Goal: Information Seeking & Learning: Learn about a topic

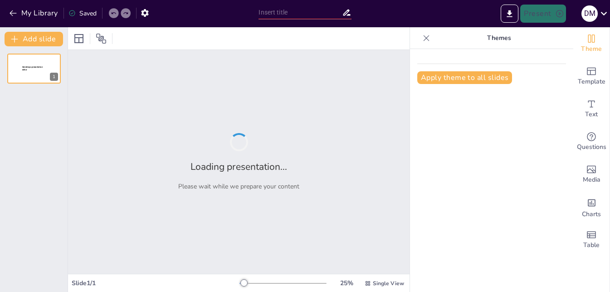
type input "Estrategias de Inversión y Desarrollo en Criptomonedas: Un Programa de Formació…"
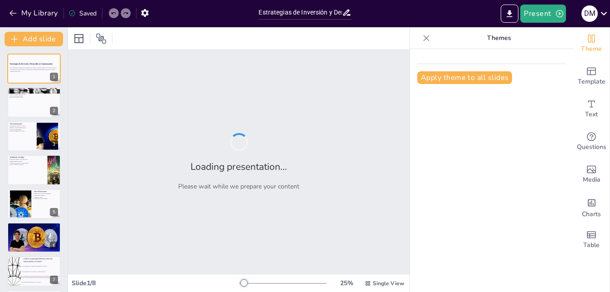
checkbox input "true"
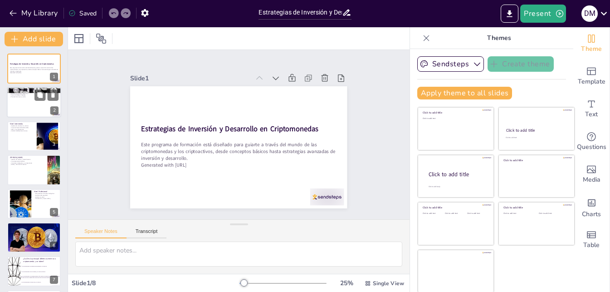
checkbox input "true"
click at [35, 105] on div at bounding box center [34, 102] width 54 height 31
type textarea "Comprender los fundamentos es crucial para cualquier persona que desee adentrar…"
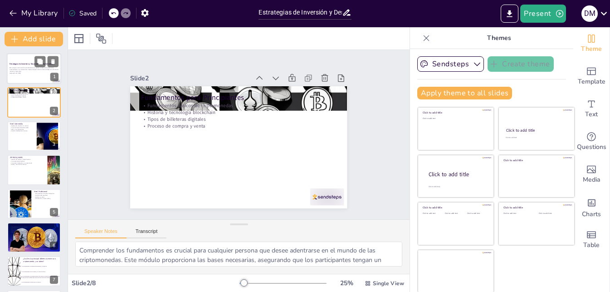
checkbox input "true"
click at [20, 67] on p "Este programa de formación está diseñado para guiarte a través del mundo de las…" at bounding box center [34, 69] width 49 height 5
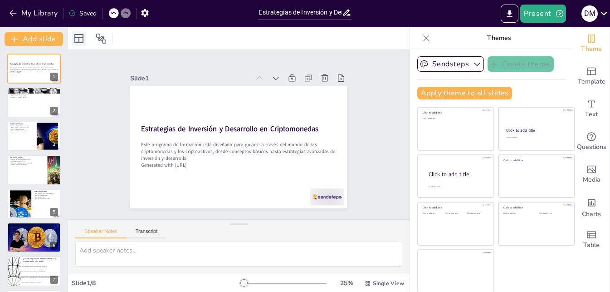
click at [80, 41] on icon at bounding box center [78, 38] width 11 height 11
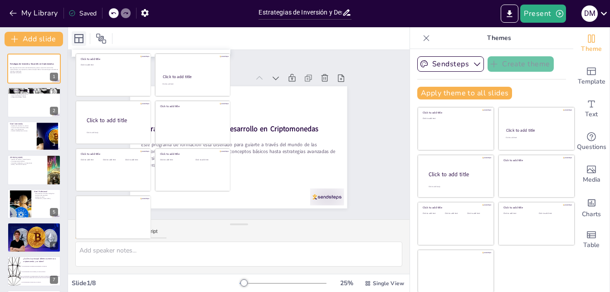
click at [80, 41] on icon at bounding box center [78, 38] width 11 height 11
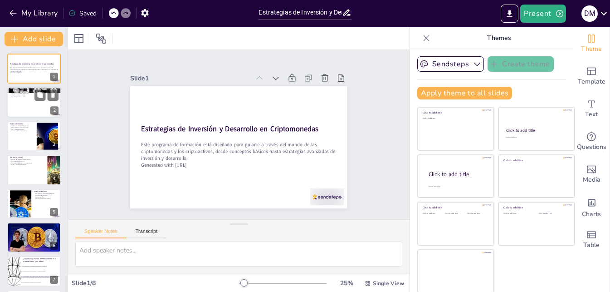
checkbox input "true"
click at [28, 97] on p "Proceso de compra y venta" at bounding box center [34, 97] width 49 height 2
type textarea "Comprender los fundamentos es crucial para cualquier persona que desee adentrar…"
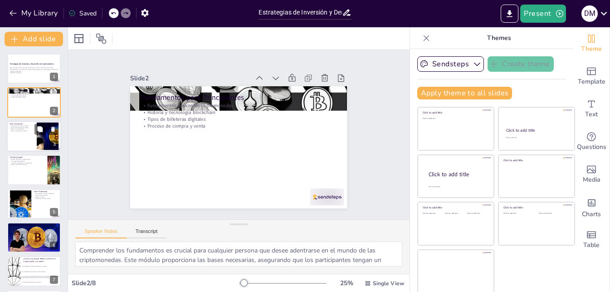
checkbox input "true"
click at [23, 140] on div at bounding box center [34, 136] width 54 height 31
type textarea "Entender la diferencia entre criptomonedas y tokens es esencial para diversific…"
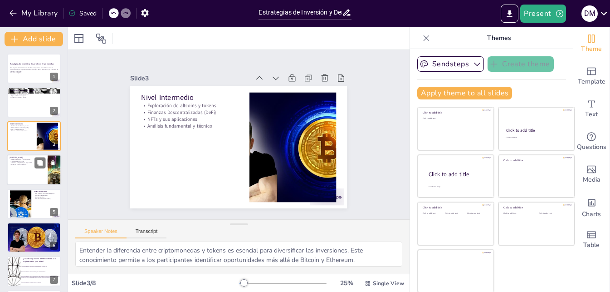
checkbox input "true"
click at [21, 164] on p "Web3 y el futuro de Internet" at bounding box center [27, 165] width 35 height 2
type textarea "La gestión adecuada de carteras es esencial para mitigar riesgos y maximizar re…"
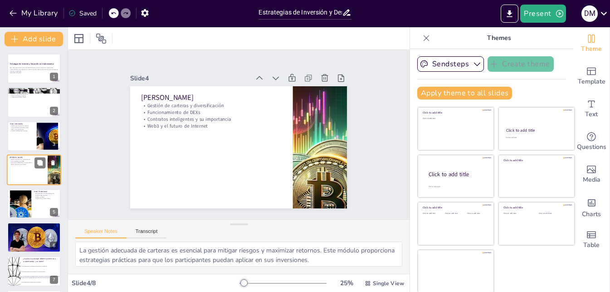
scroll to position [1, 0]
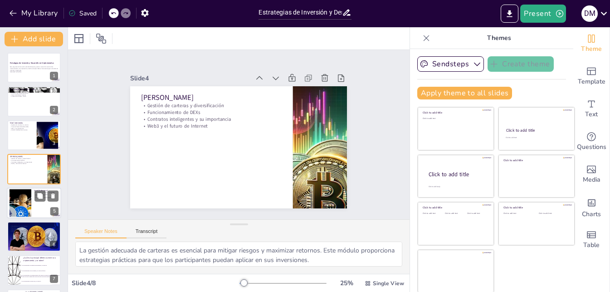
checkbox input "true"
click at [20, 200] on div at bounding box center [20, 203] width 49 height 28
type textarea "Aprender a programar contratos inteligentes es una habilidad valiosa en el ecos…"
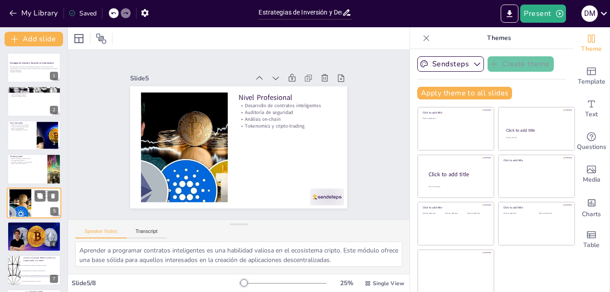
scroll to position [34, 0]
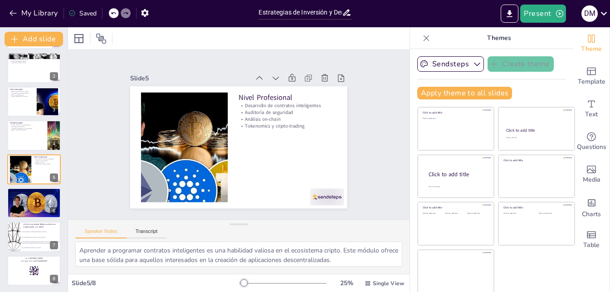
checkbox input "true"
click at [19, 231] on div at bounding box center [13, 236] width 54 height 31
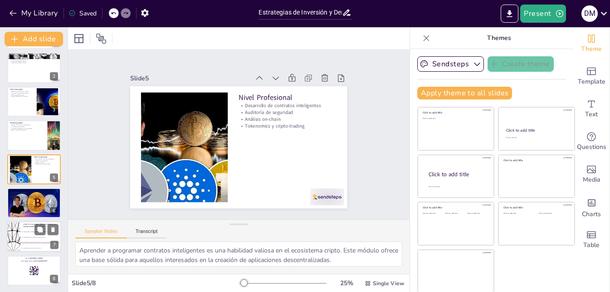
type textarea "La respuesta correcta es la opción 3, que explica que las criptomonedas operan …"
checkbox input "true"
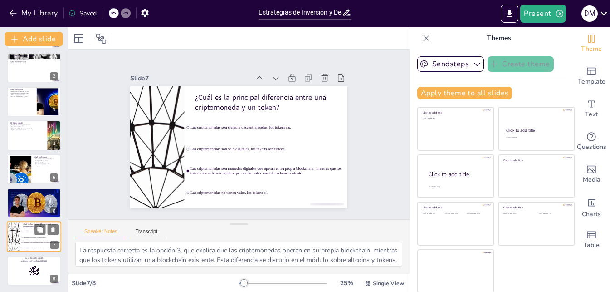
scroll to position [35, 0]
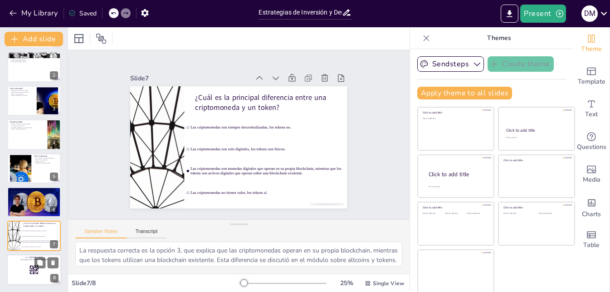
checkbox input "true"
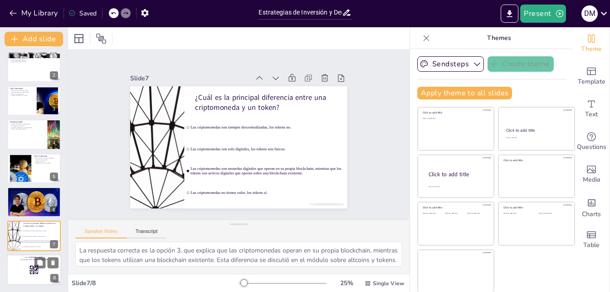
checkbox input "true"
click at [23, 270] on div at bounding box center [34, 269] width 54 height 31
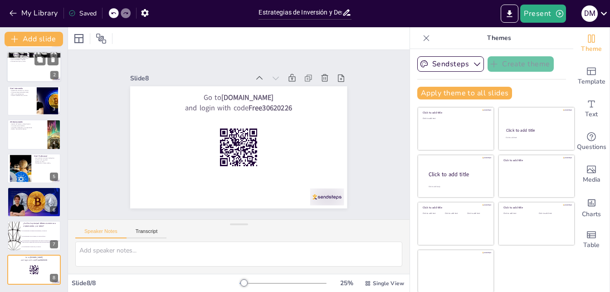
checkbox input "true"
click at [24, 61] on p "Proceso de compra y venta" at bounding box center [34, 62] width 49 height 2
type textarea "Comprender los fundamentos es crucial para cualquier persona que desee adentrar…"
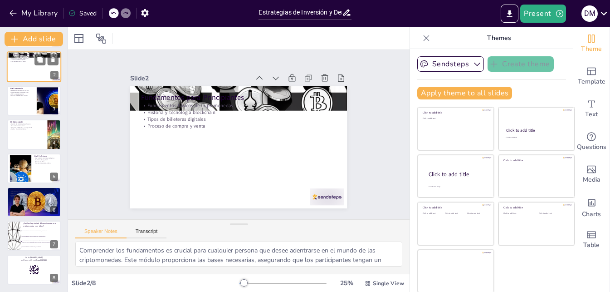
scroll to position [0, 0]
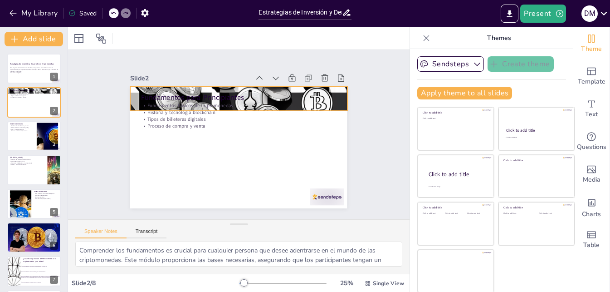
click at [142, 88] on div at bounding box center [260, 105] width 239 height 215
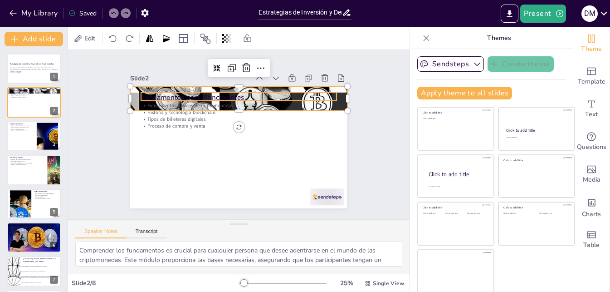
click at [146, 126] on p "Tipos de billeteras digitales" at bounding box center [242, 149] width 192 height 47
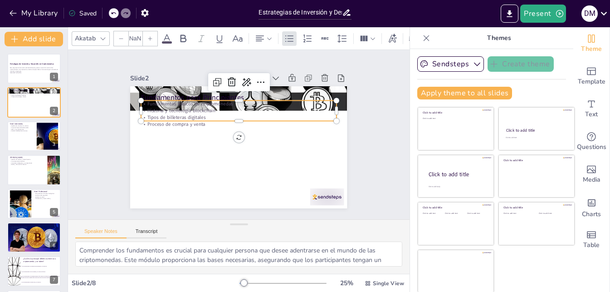
click at [155, 113] on p "Tipos de billeteras digitales" at bounding box center [245, 119] width 181 height 86
checkbox input "true"
type input "32"
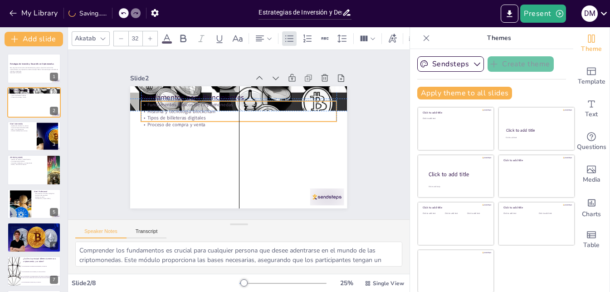
checkbox input "true"
click at [174, 93] on p "Fundamentos para Principiantes" at bounding box center [211, 159] width 138 height 152
click at [250, 93] on p "Fundamentos para Principiantes" at bounding box center [275, 126] width 50 height 193
click at [228, 93] on p "Fundamentos para Principiantes" at bounding box center [272, 149] width 88 height 182
click at [197, 93] on p "Fundamentos para Principiantes" at bounding box center [266, 110] width 138 height 152
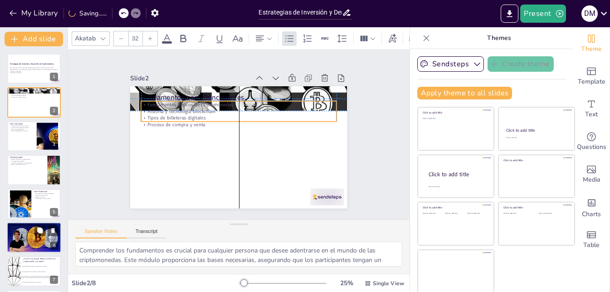
click at [207, 93] on p "Fundamentos para Principiantes" at bounding box center [268, 113] width 123 height 164
click at [174, 93] on p "Fundamentos para Principiantes" at bounding box center [246, 98] width 193 height 50
click at [174, 93] on p "Fundamentos para Principiantes" at bounding box center [254, 100] width 182 height 88
click at [197, 93] on p "Fundamentos para Principiantes" at bounding box center [266, 110] width 138 height 152
click at [248, 142] on div at bounding box center [226, 134] width 122 height 217
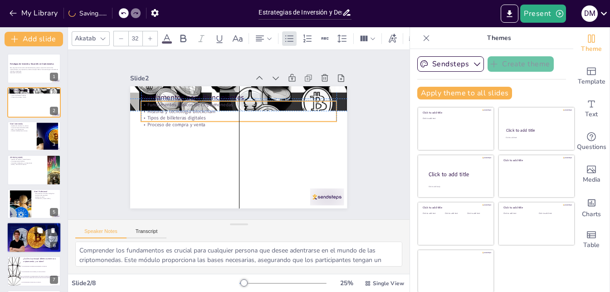
click at [36, 241] on div at bounding box center [34, 237] width 54 height 31
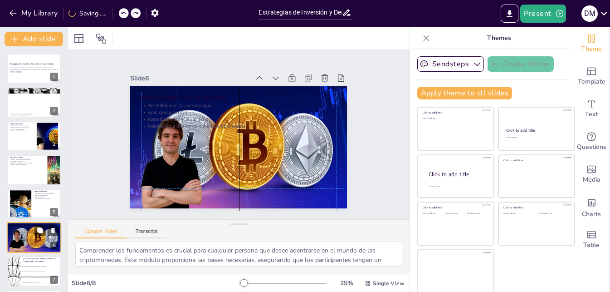
type textarea "La flexibilidad en la metodología permite a los participantes adaptar su aprend…"
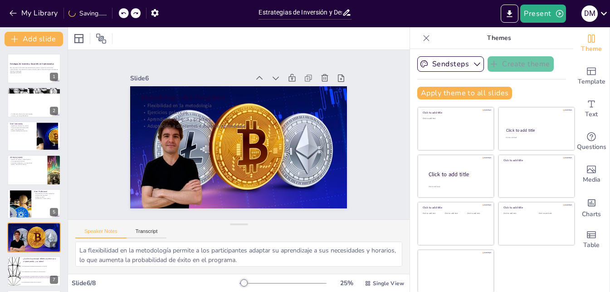
checkbox input "true"
